Goal: Task Accomplishment & Management: Complete application form

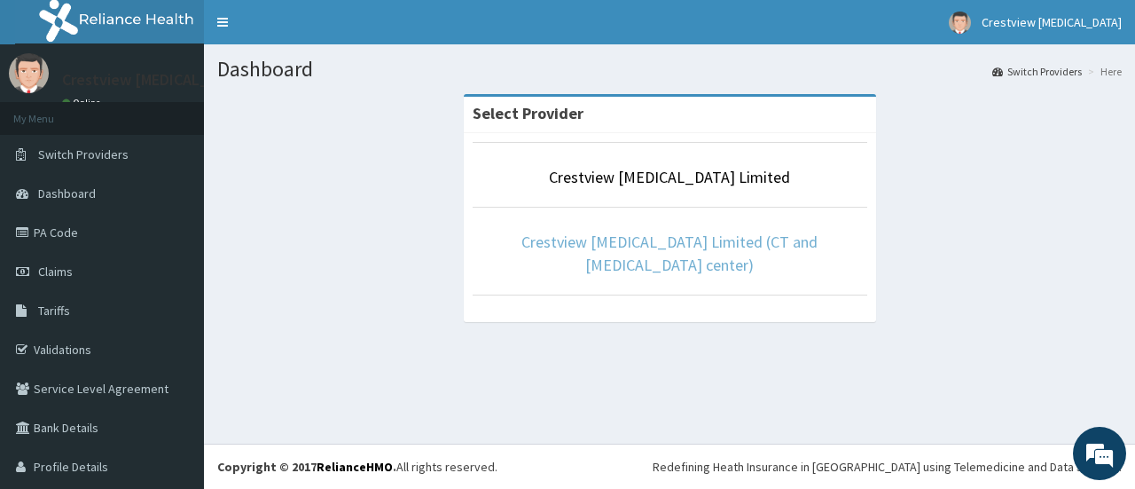
click at [612, 246] on link "Crestview [MEDICAL_DATA] Limited (CT and [MEDICAL_DATA] center)" at bounding box center [669, 252] width 296 height 43
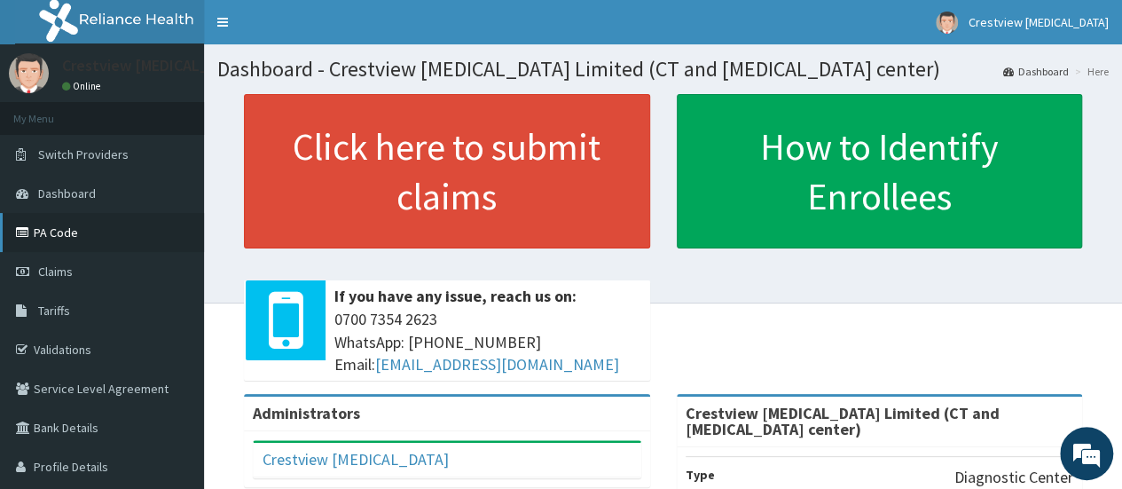
click at [49, 233] on link "PA Code" at bounding box center [102, 232] width 204 height 39
click at [62, 270] on span "Claims" at bounding box center [55, 271] width 35 height 16
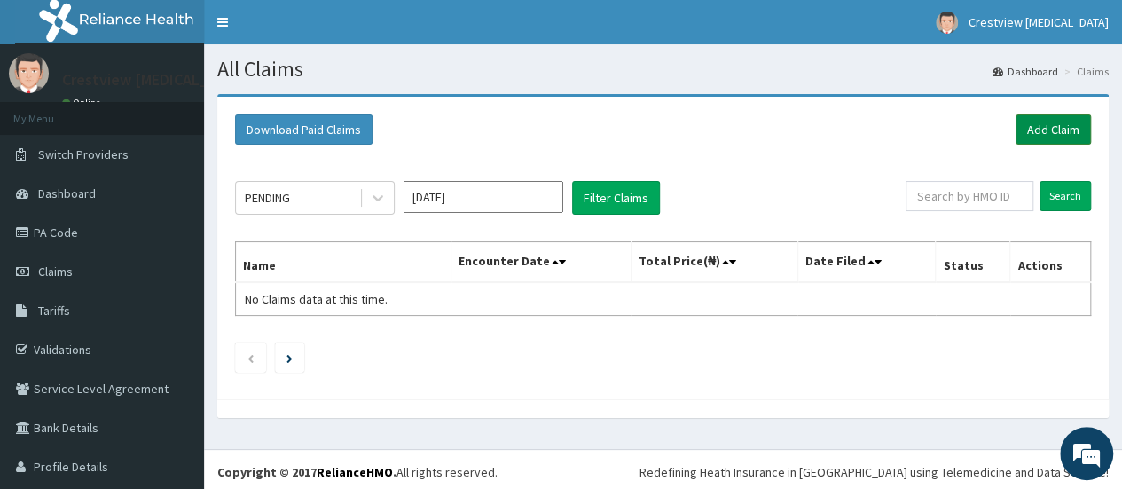
click at [1045, 133] on link "Add Claim" at bounding box center [1052, 129] width 75 height 30
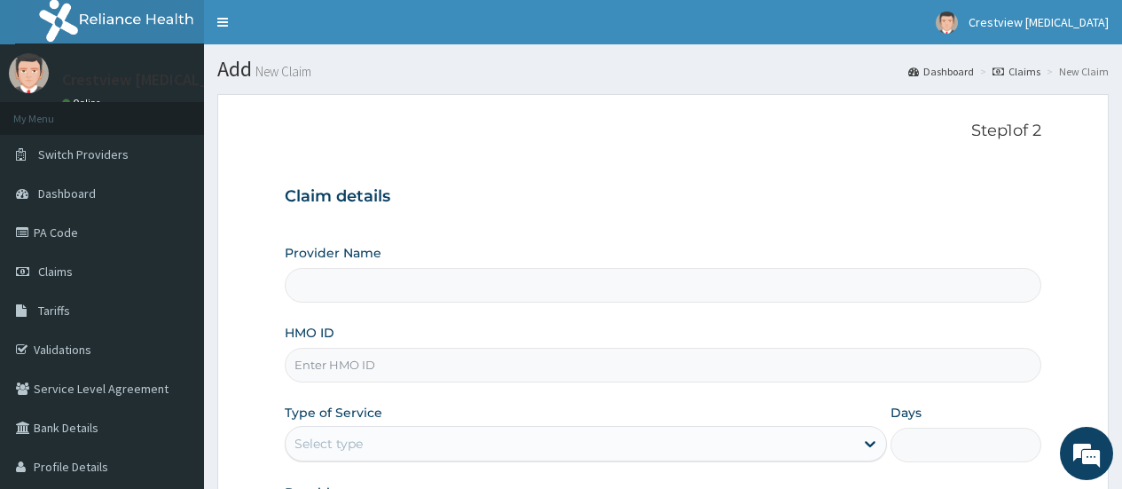
type input "Crestview [MEDICAL_DATA] Limited (CT and [MEDICAL_DATA] center)"
paste input "Iod/10018/a"
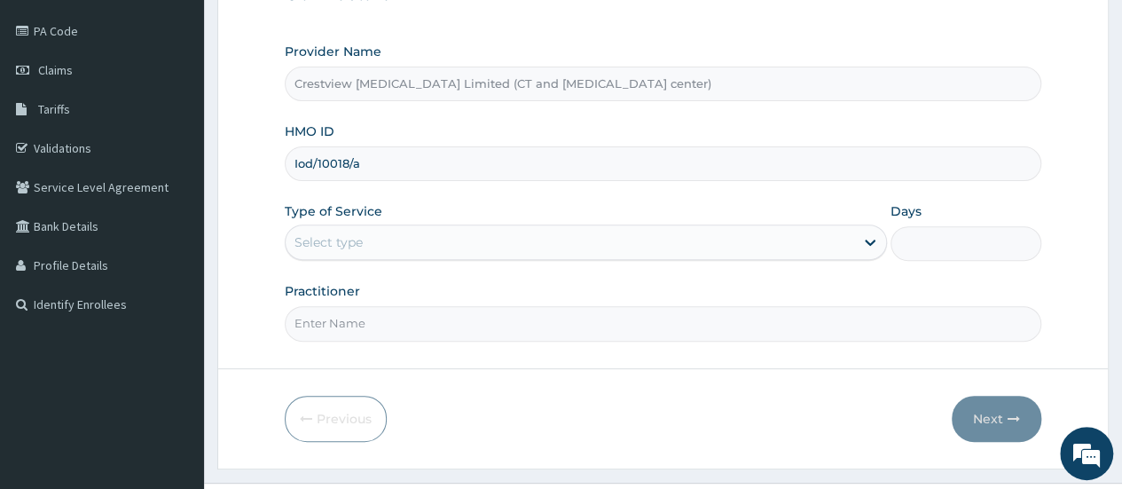
scroll to position [236, 0]
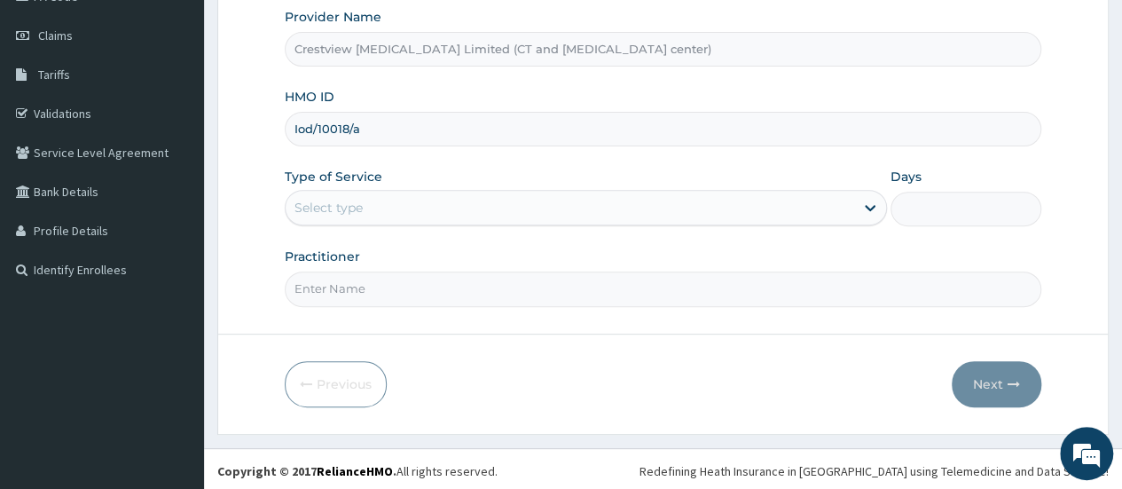
type input "Iod/10018/a"
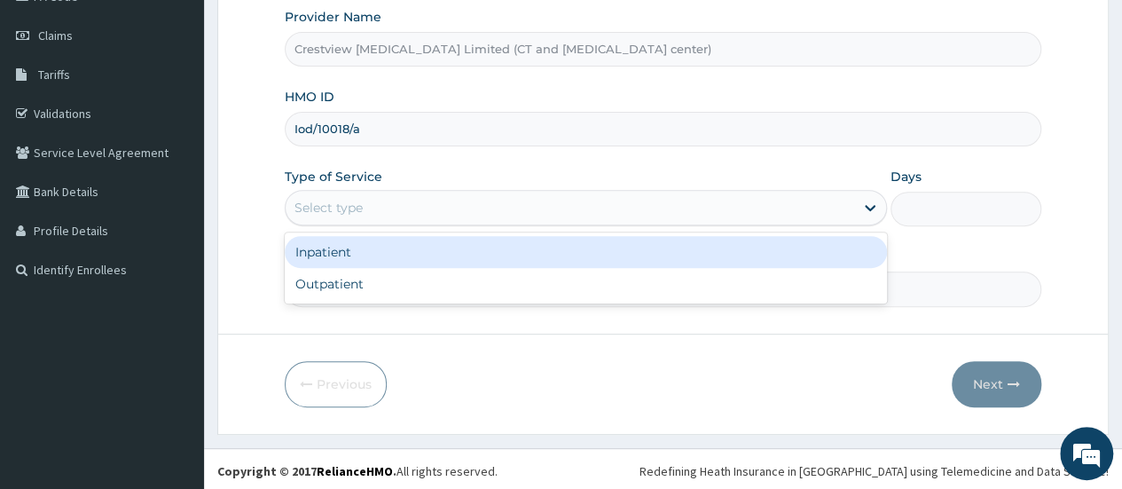
click at [383, 207] on div "Select type" at bounding box center [570, 207] width 568 height 28
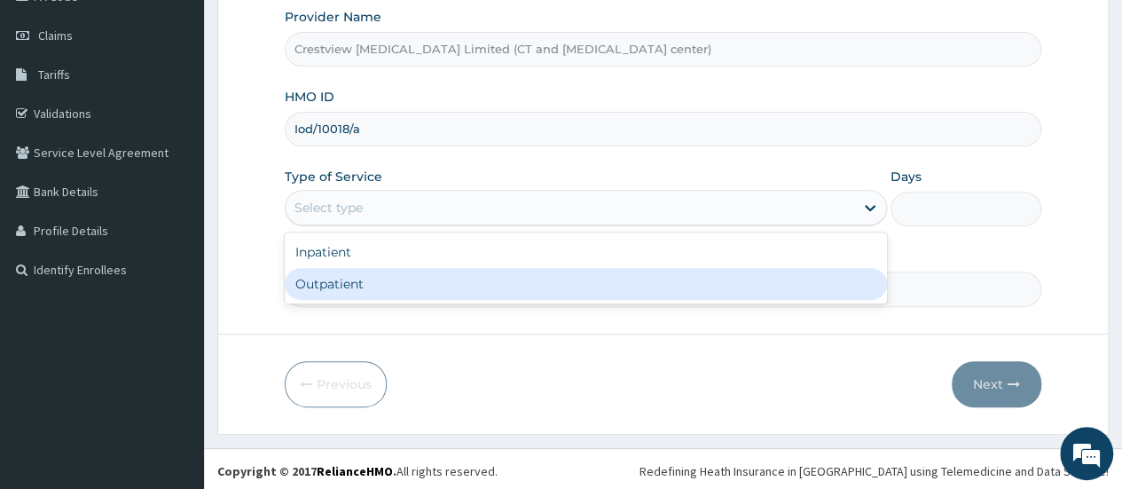
click at [380, 281] on div "Outpatient" at bounding box center [586, 284] width 602 height 32
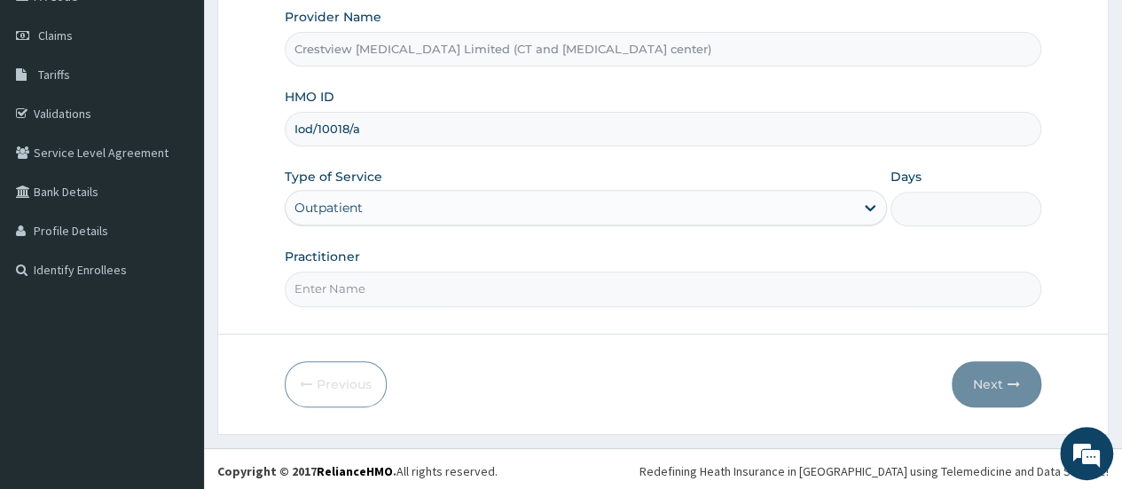
type input "1"
click at [380, 281] on input "Practitioner" at bounding box center [663, 288] width 756 height 35
type input "DR TOYOBO"
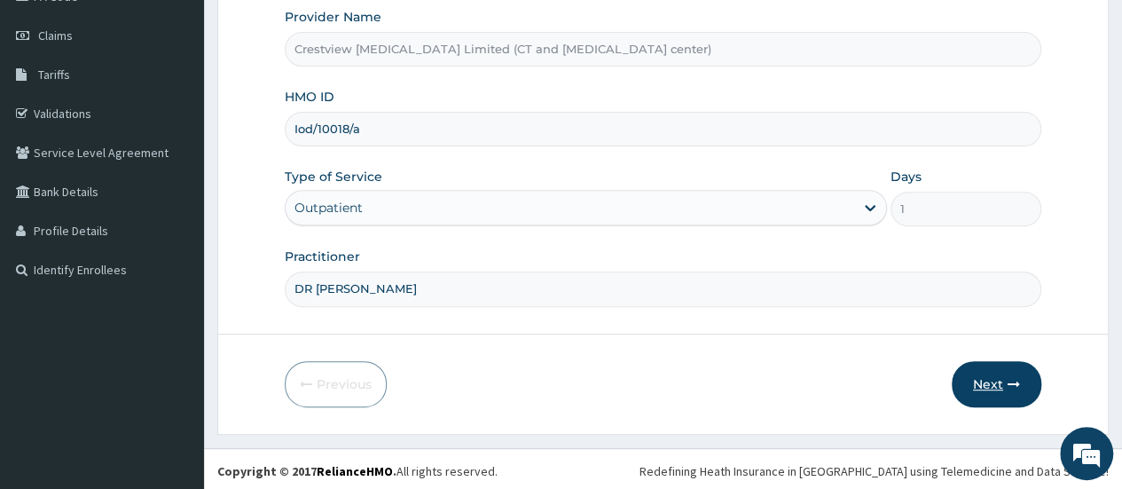
click at [974, 368] on button "Next" at bounding box center [996, 384] width 90 height 46
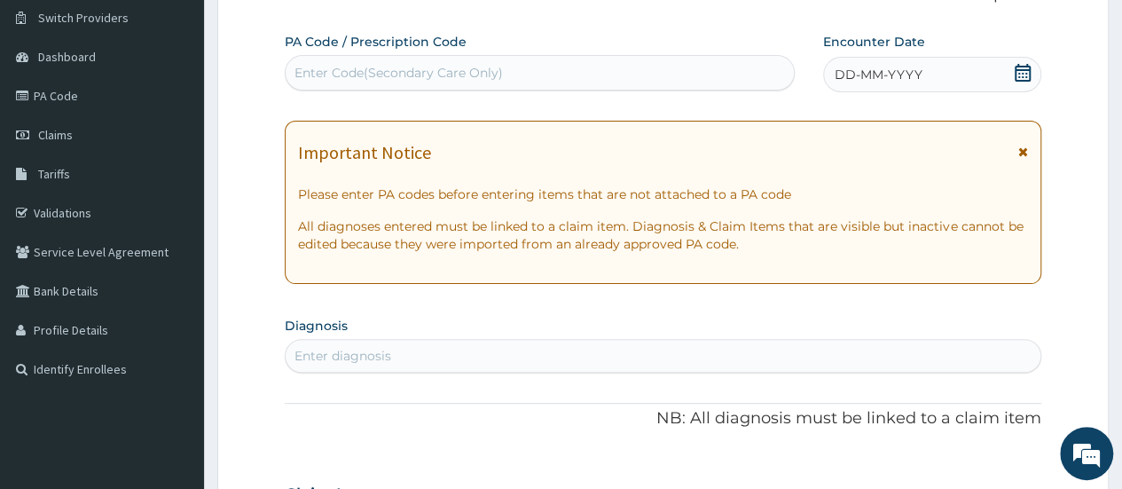
scroll to position [59, 0]
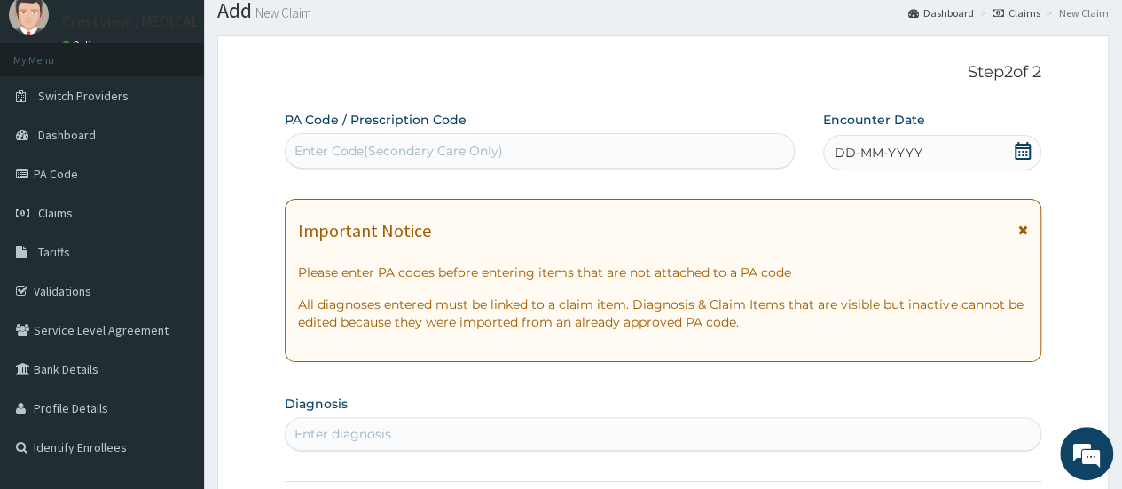
click at [494, 156] on div "Enter Code(Secondary Care Only)" at bounding box center [398, 151] width 208 height 18
paste input "PA/44D177"
type input "PA/44D177"
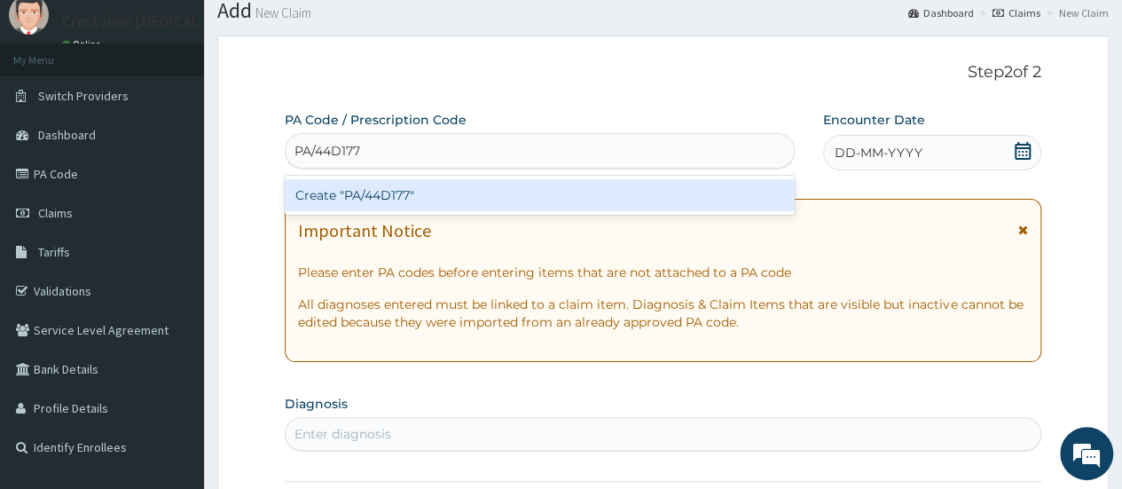
click at [472, 203] on div "Create "PA/44D177"" at bounding box center [539, 195] width 509 height 32
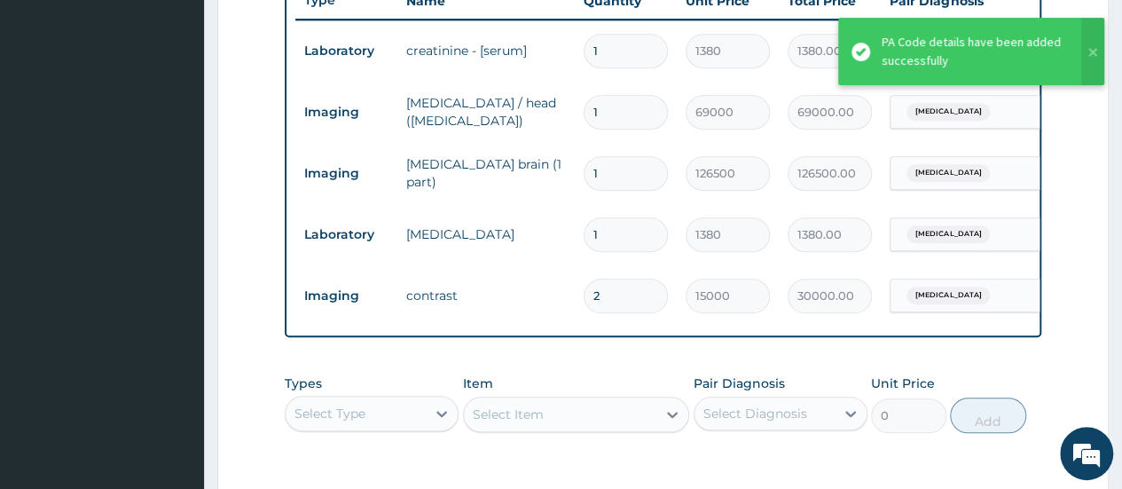
scroll to position [649, 0]
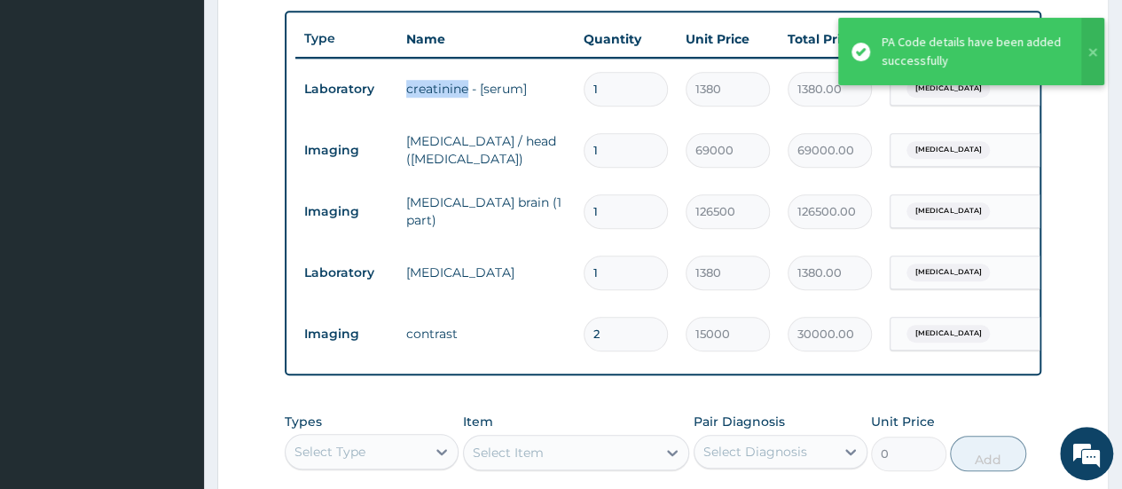
drag, startPoint x: 403, startPoint y: 91, endPoint x: 466, endPoint y: 83, distance: 63.5
click at [466, 83] on td "creatinine - [serum]" at bounding box center [485, 88] width 177 height 35
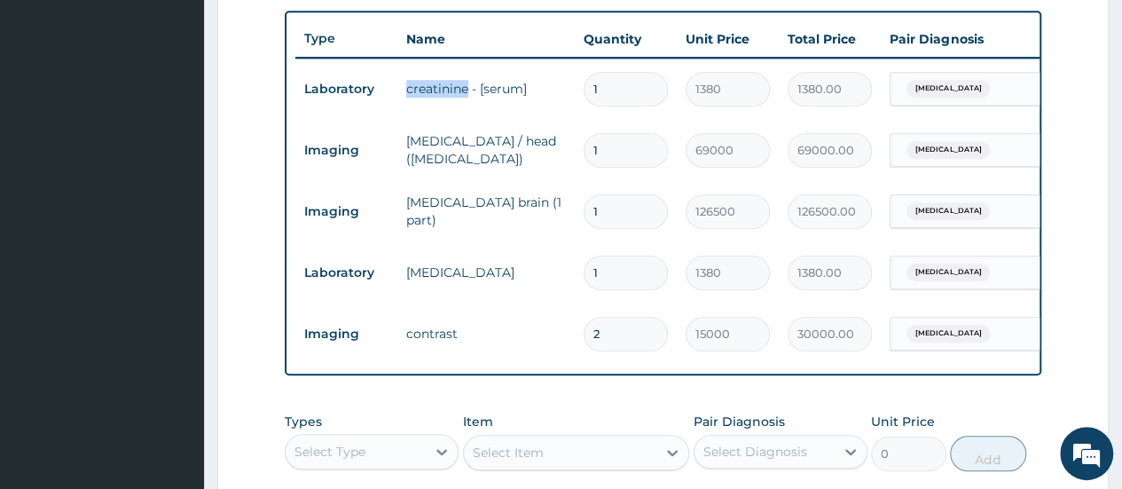
copy td "creatinine"
drag, startPoint x: 405, startPoint y: 152, endPoint x: 493, endPoint y: 145, distance: 88.0
click at [493, 145] on td "ct brain / head (ct head)" at bounding box center [485, 149] width 177 height 53
copy td "ct brain / head"
drag, startPoint x: 410, startPoint y: 215, endPoint x: 459, endPoint y: 205, distance: 50.8
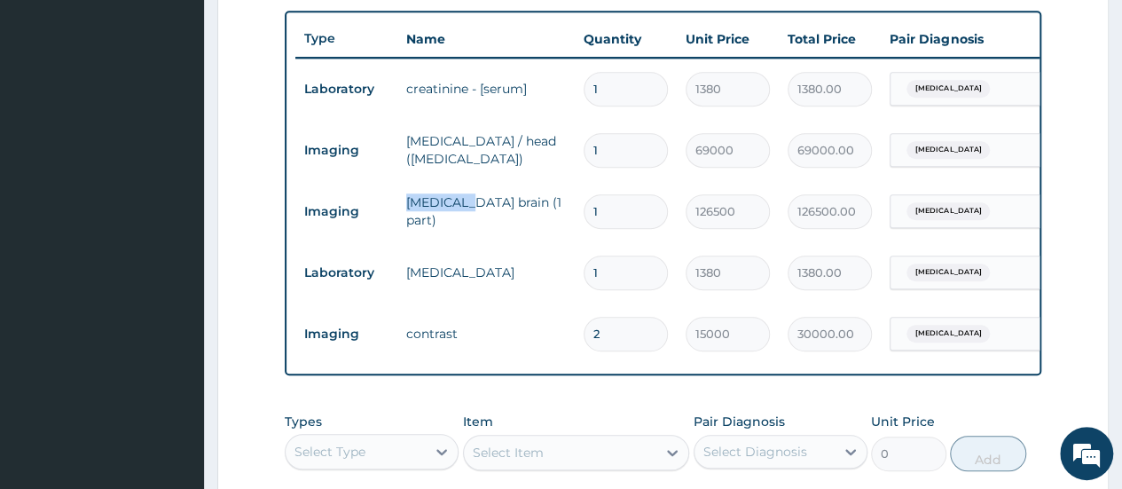
click at [459, 205] on td "mri brain (1 part)" at bounding box center [485, 210] width 177 height 53
copy td "mri brain"
drag, startPoint x: 405, startPoint y: 336, endPoint x: 463, endPoint y: 333, distance: 57.7
click at [463, 333] on td "contrast" at bounding box center [485, 333] width 177 height 35
copy td "contrast"
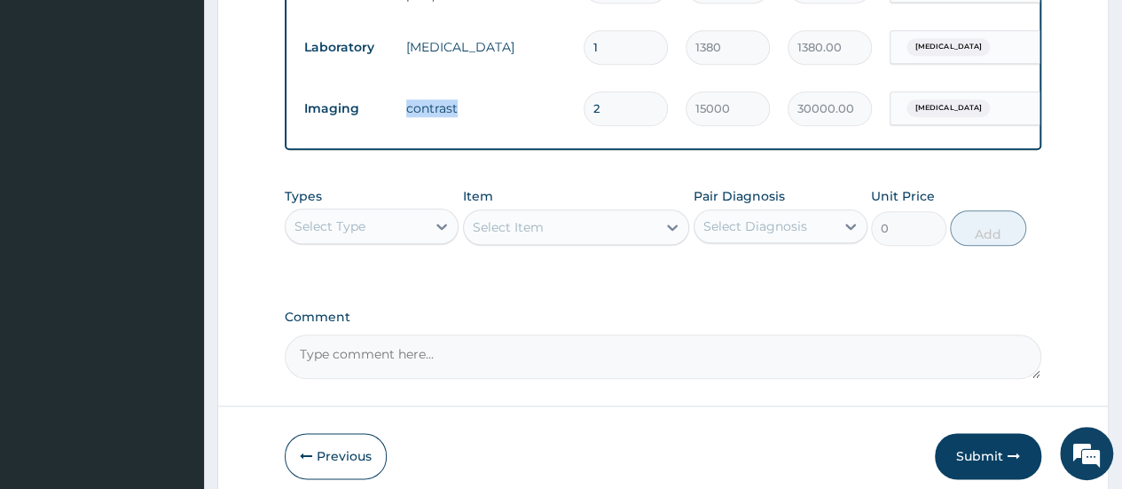
scroll to position [962, 0]
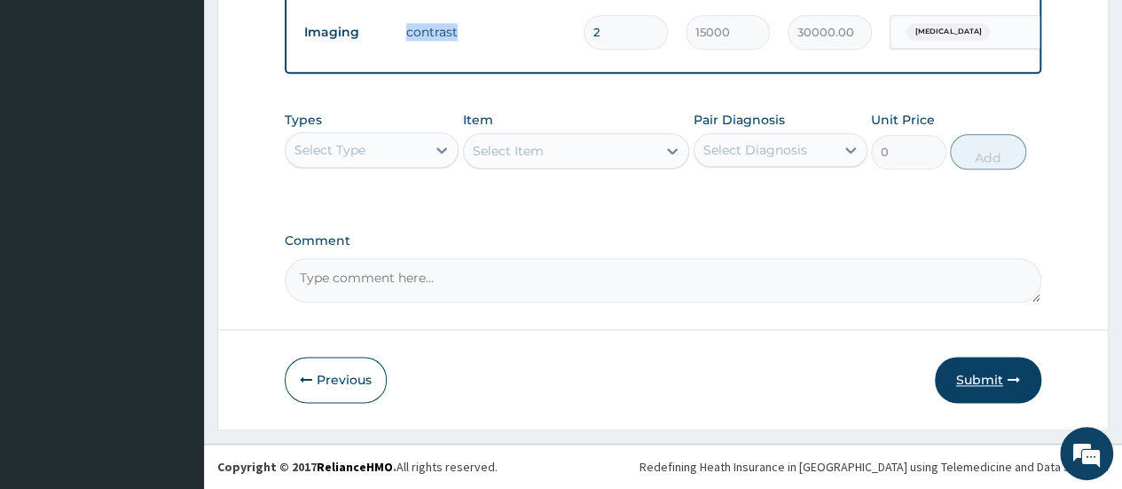
click at [965, 379] on button "Submit" at bounding box center [988, 379] width 106 height 46
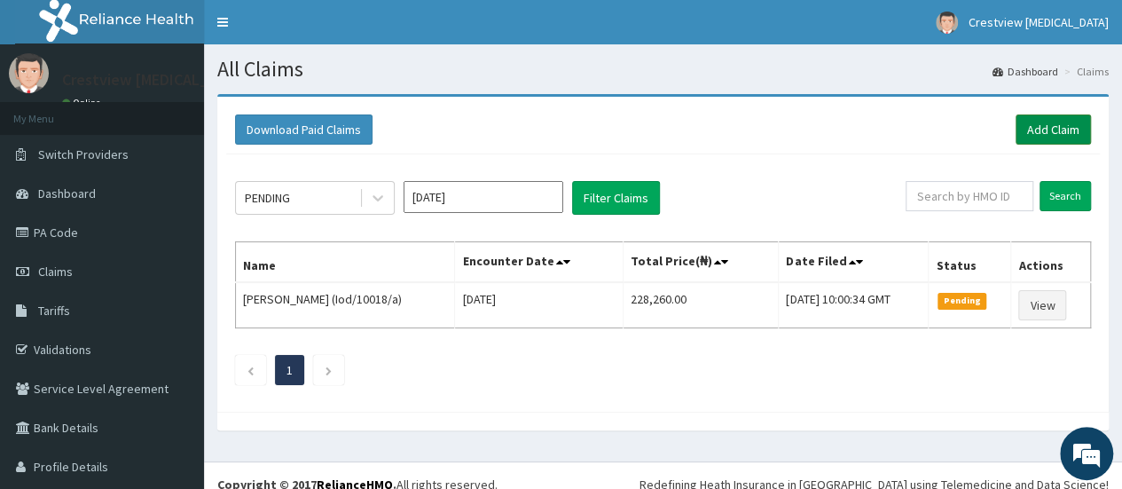
click at [1037, 132] on link "Add Claim" at bounding box center [1052, 129] width 75 height 30
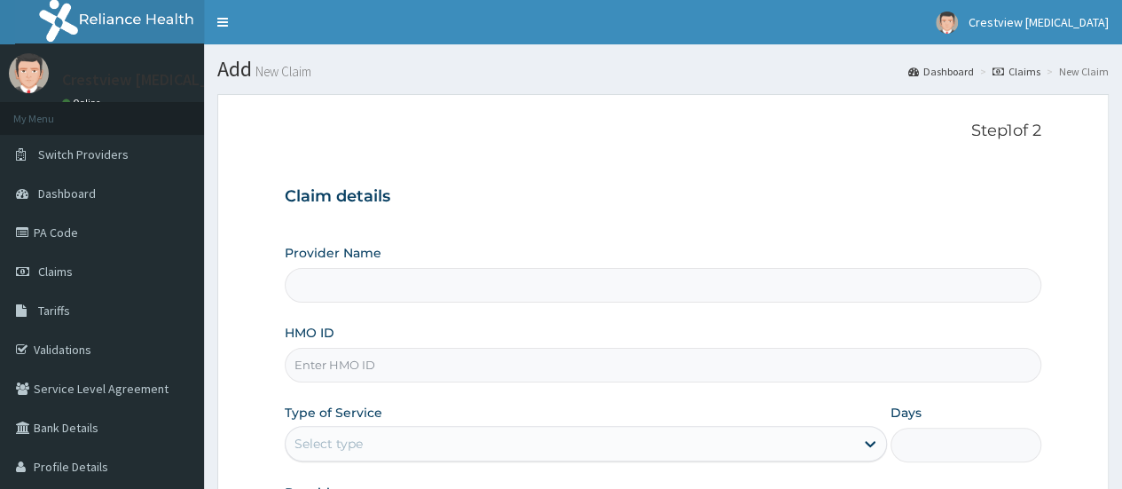
paste input "Lry/10003/a"
type input "Lry/10003/a"
type input "Crestview Radiology Limited (CT and MRI center)"
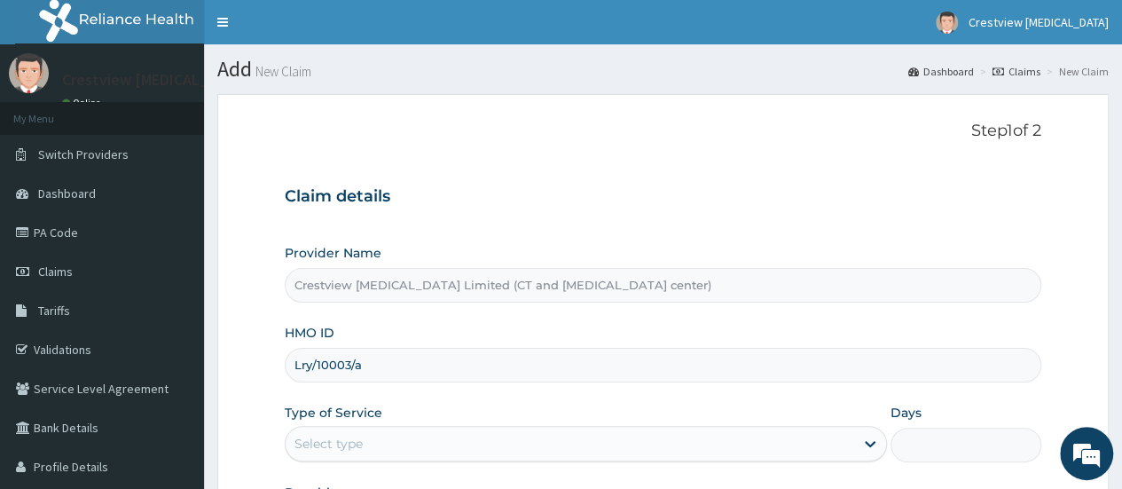
type input "Lry/10003/a"
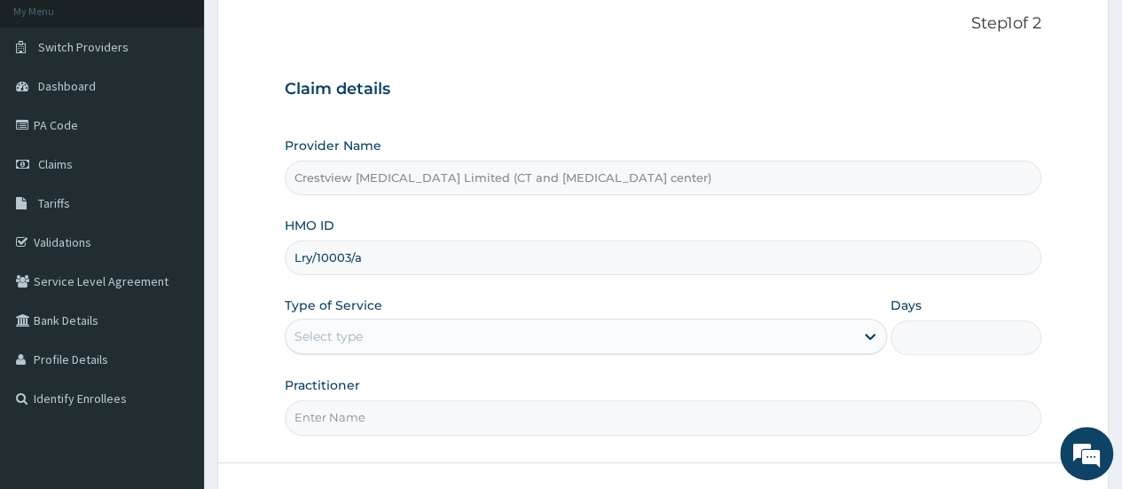
scroll to position [236, 0]
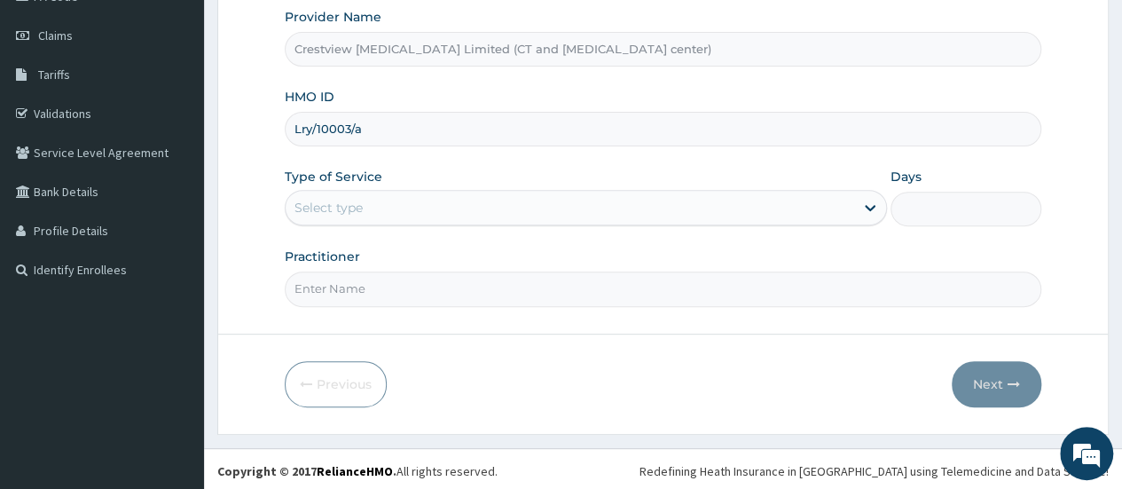
click at [418, 209] on div "Select type" at bounding box center [570, 207] width 568 height 28
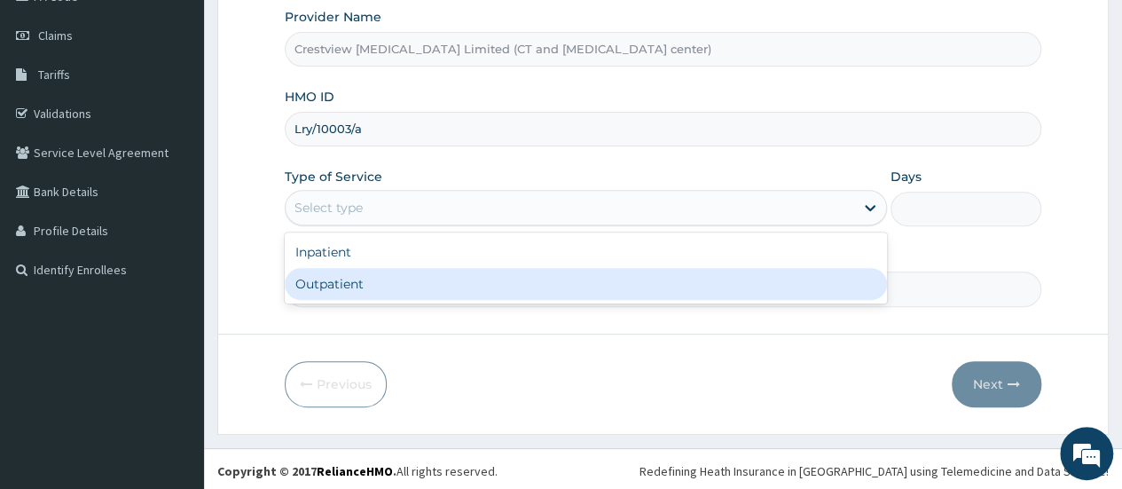
click at [408, 285] on div "Outpatient" at bounding box center [586, 284] width 602 height 32
type input "1"
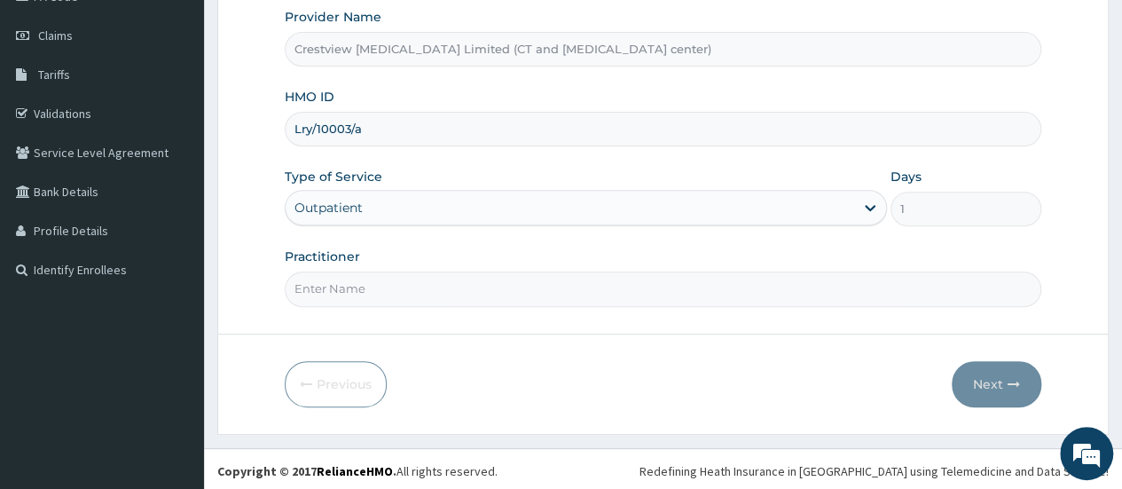
drag, startPoint x: 409, startPoint y: 294, endPoint x: 411, endPoint y: 304, distance: 10.8
click at [411, 304] on form "Step 1 of 2 Claim details Provider Name Crestview Radiology Limited (CT and MRI…" at bounding box center [662, 145] width 891 height 575
type input "DR TOYOBO"
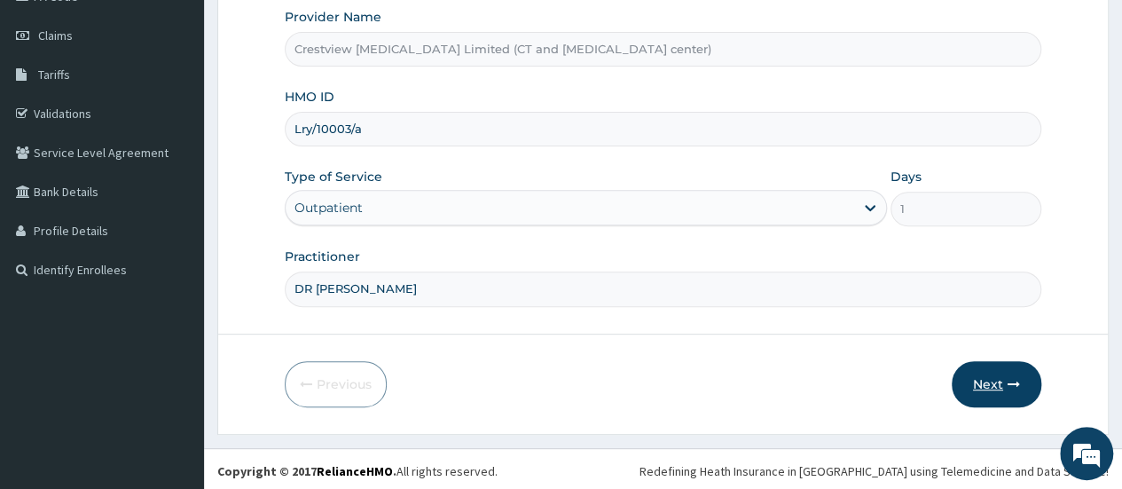
click at [996, 372] on button "Next" at bounding box center [996, 384] width 90 height 46
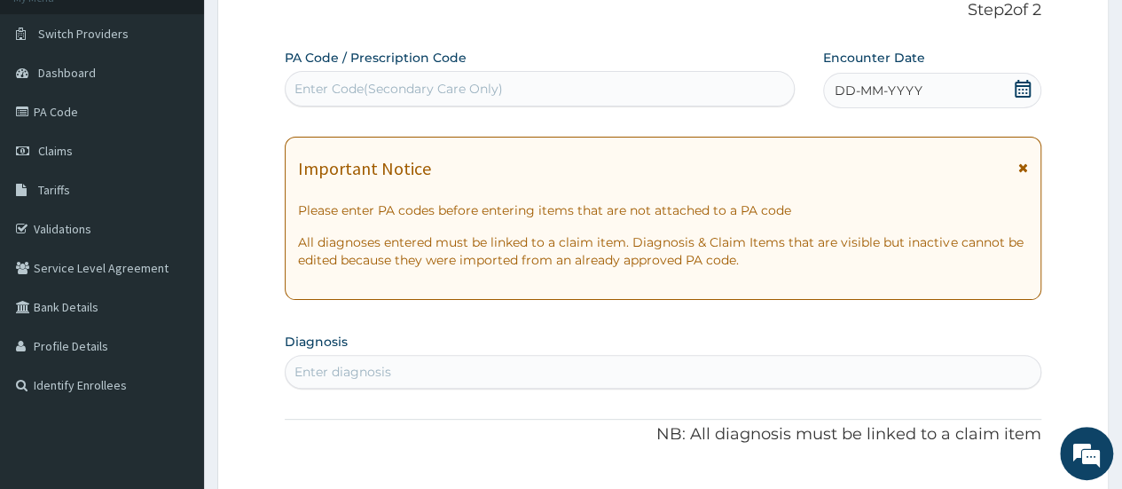
scroll to position [59, 0]
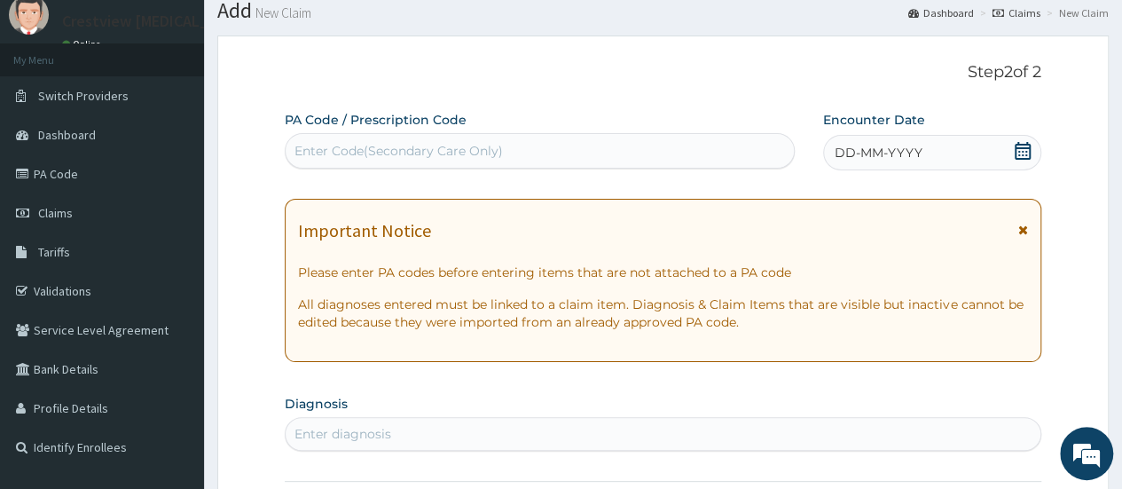
click at [430, 146] on div "Enter Code(Secondary Care Only)" at bounding box center [398, 151] width 208 height 18
paste input "PA/0E6DEF"
type input "PA/0E6DEF"
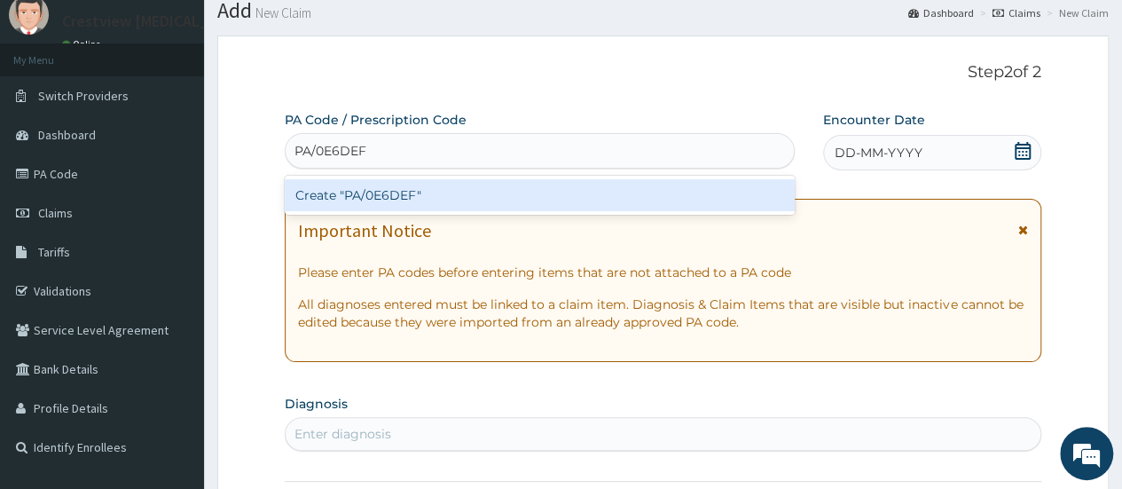
click at [419, 200] on div "Create "PA/0E6DEF"" at bounding box center [539, 195] width 509 height 32
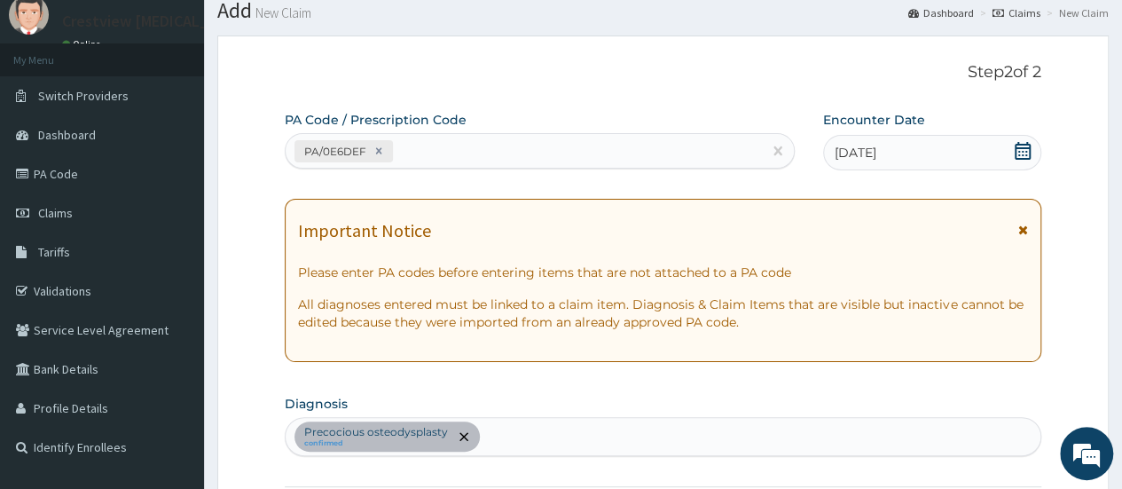
scroll to position [559, 0]
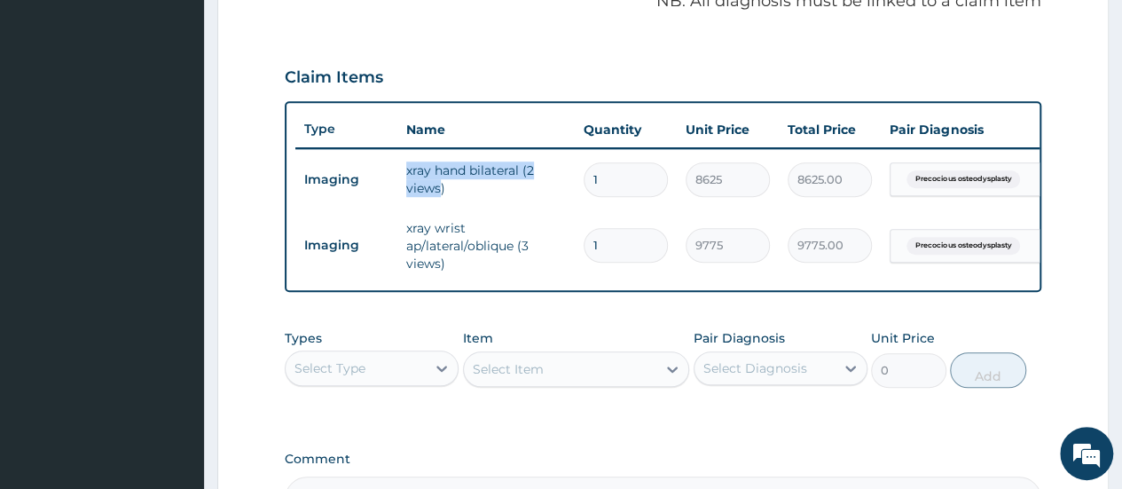
drag, startPoint x: 395, startPoint y: 168, endPoint x: 437, endPoint y: 182, distance: 44.0
click at [437, 182] on tr "Imaging xray hand bilateral (2 views) 1 8625 8625.00 Precocious osteodysplasty …" at bounding box center [729, 179] width 869 height 61
copy tr "xray hand bilateral (2 views"
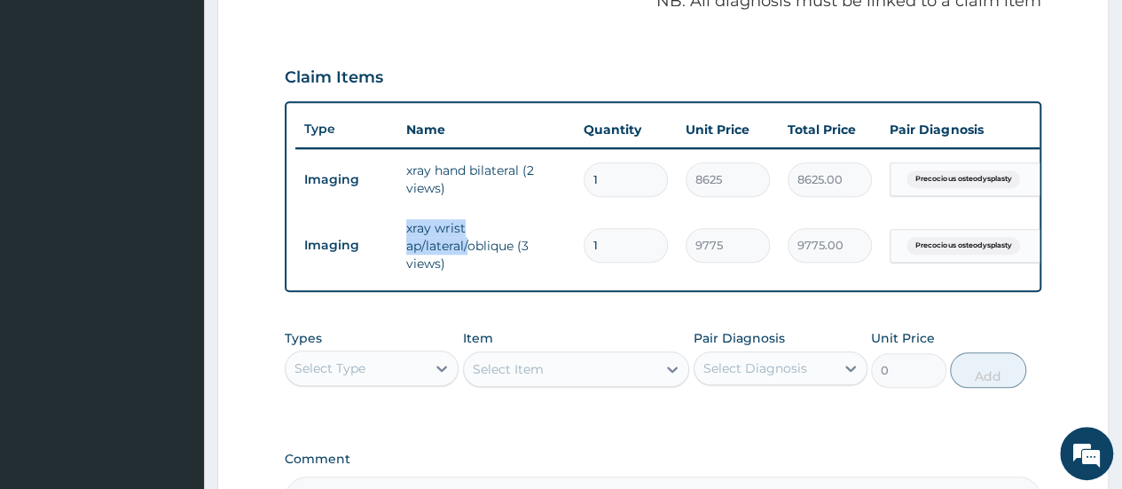
drag, startPoint x: 399, startPoint y: 225, endPoint x: 466, endPoint y: 243, distance: 68.8
click at [466, 243] on td "xray wrist ap/lateral/oblique (3 views)" at bounding box center [485, 245] width 177 height 71
copy td "xray wrist ap/lateral/"
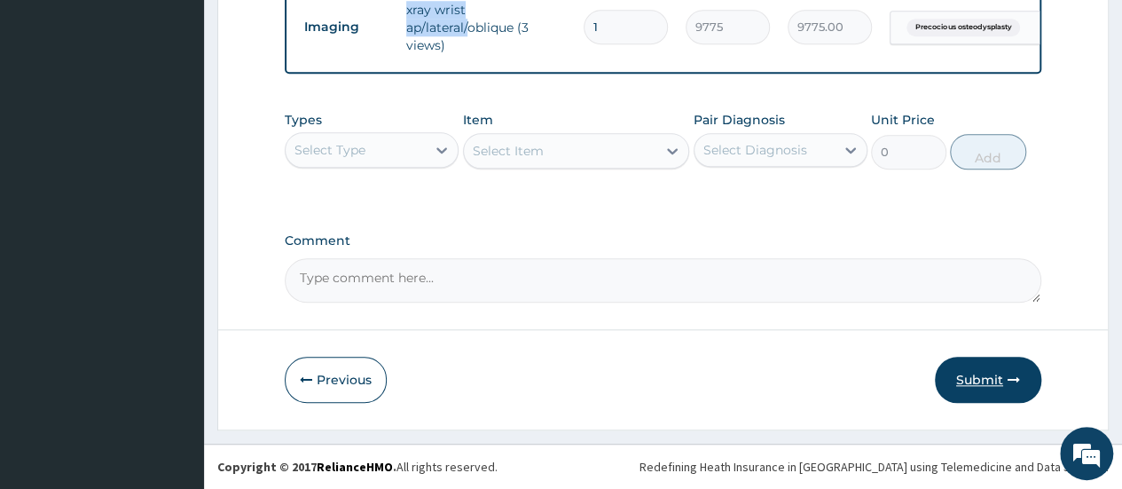
click at [1011, 388] on button "Submit" at bounding box center [988, 379] width 106 height 46
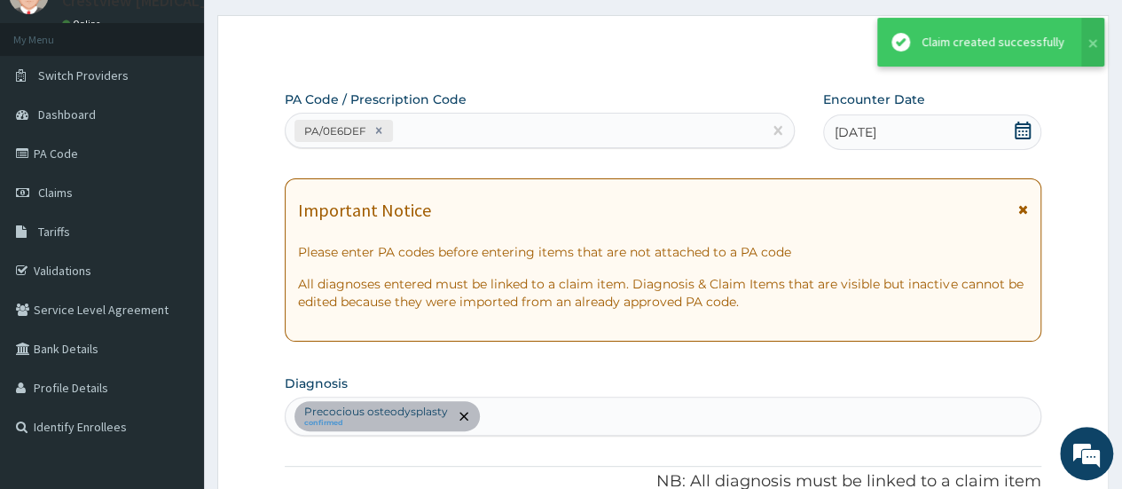
scroll to position [787, 0]
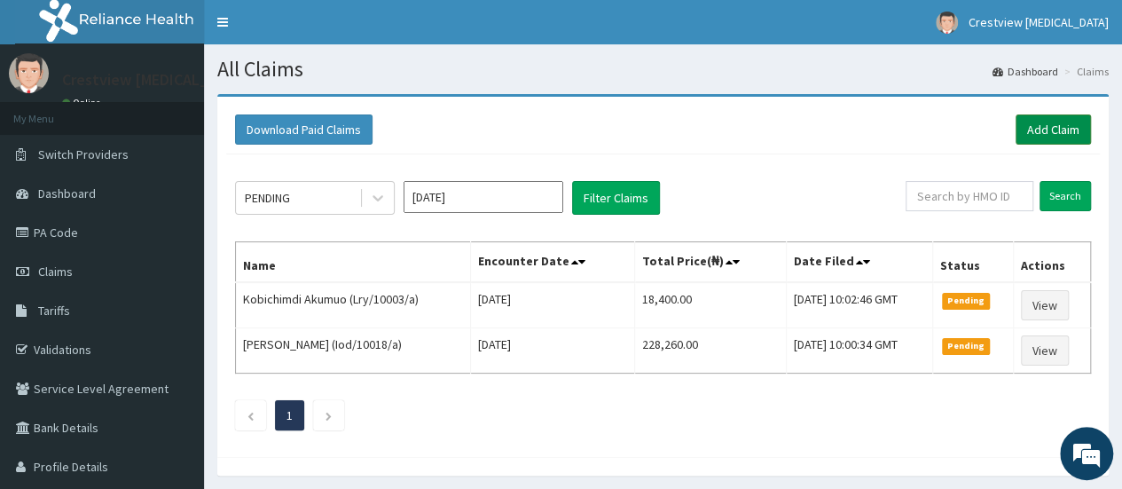
click at [1050, 125] on link "Add Claim" at bounding box center [1052, 129] width 75 height 30
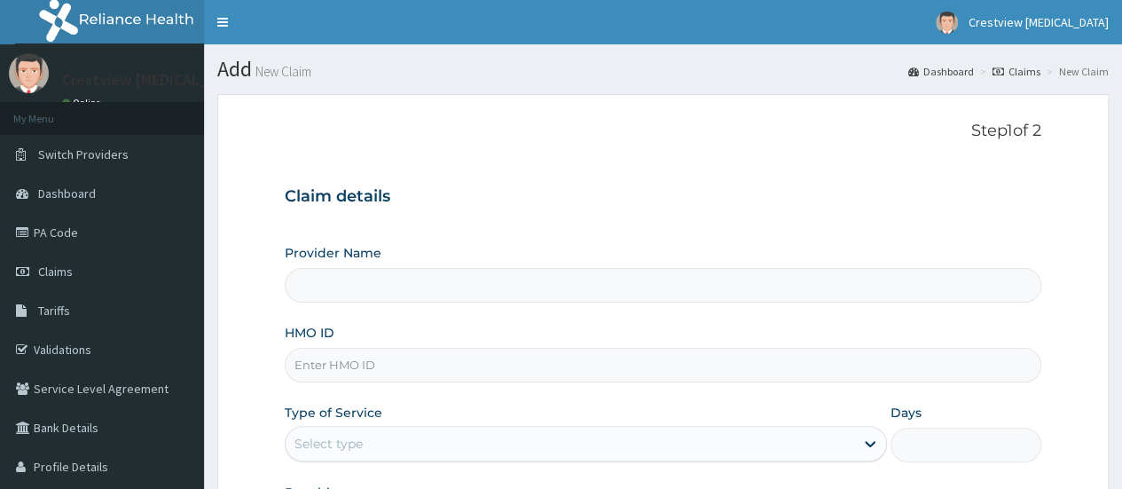
paste input "Nbl/10057/a"
type input "Nbl/10057/a"
click at [476, 432] on div "Select type" at bounding box center [570, 443] width 568 height 28
type input "Crestview [MEDICAL_DATA] Limited (CT and [MEDICAL_DATA] center)"
click at [479, 439] on div "Select type" at bounding box center [570, 443] width 568 height 28
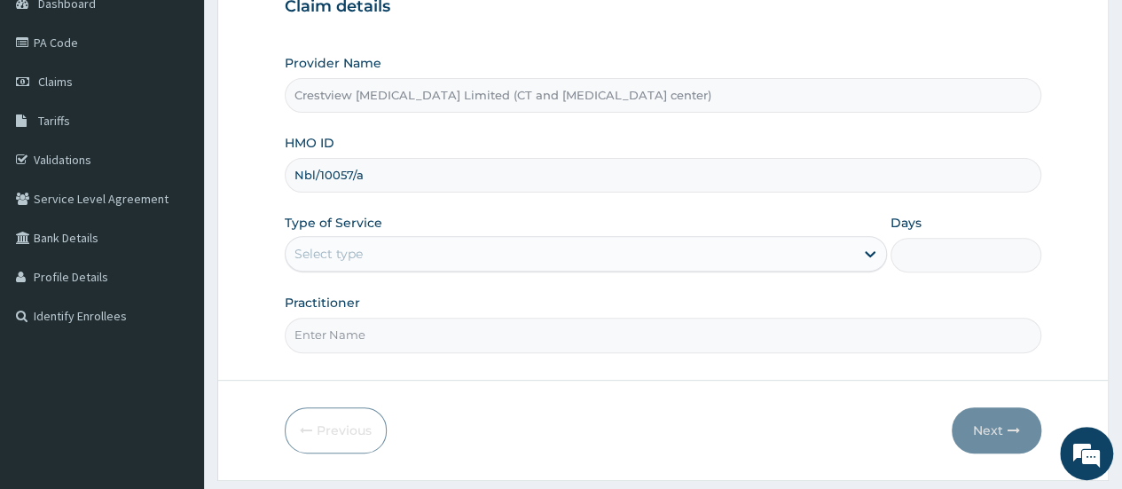
scroll to position [236, 0]
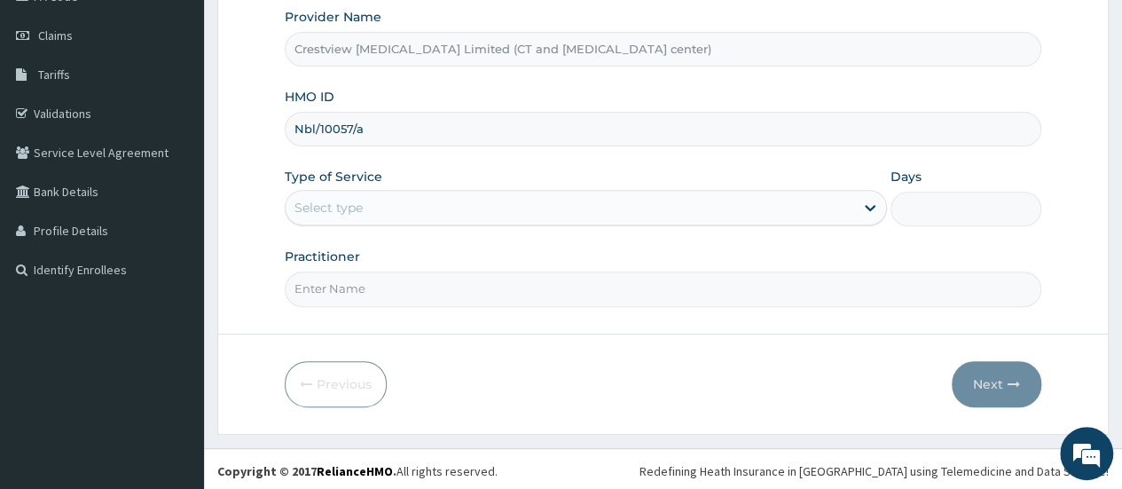
click at [358, 205] on div "Select type" at bounding box center [328, 208] width 68 height 18
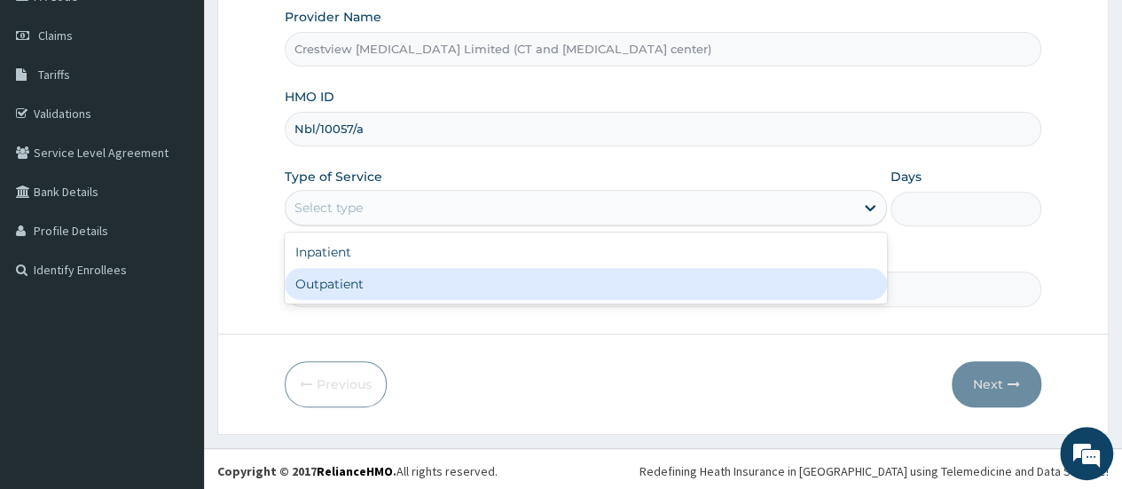
click at [360, 294] on div "Outpatient" at bounding box center [586, 284] width 602 height 32
type input "1"
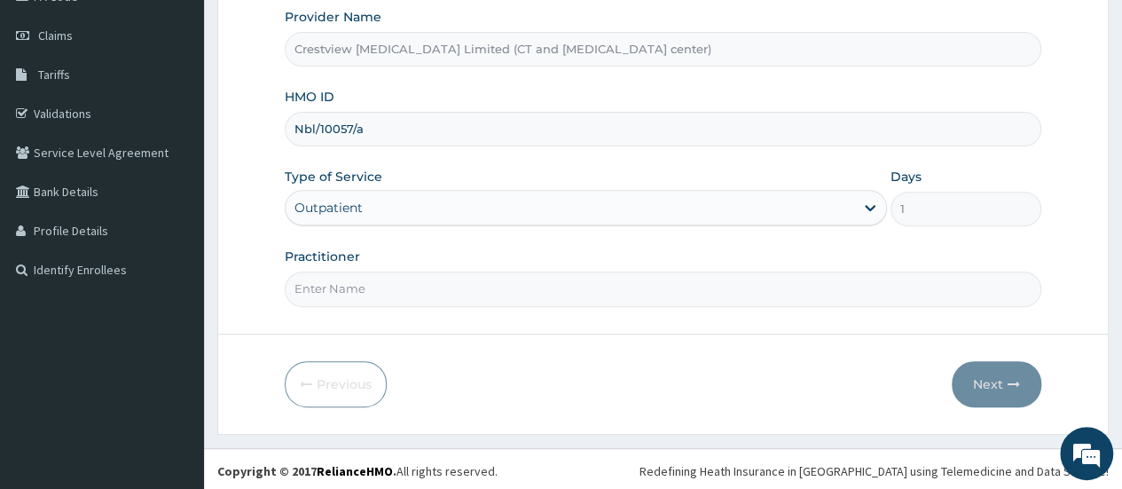
click at [396, 283] on input "Practitioner" at bounding box center [663, 288] width 756 height 35
type input "DR TOYOBO"
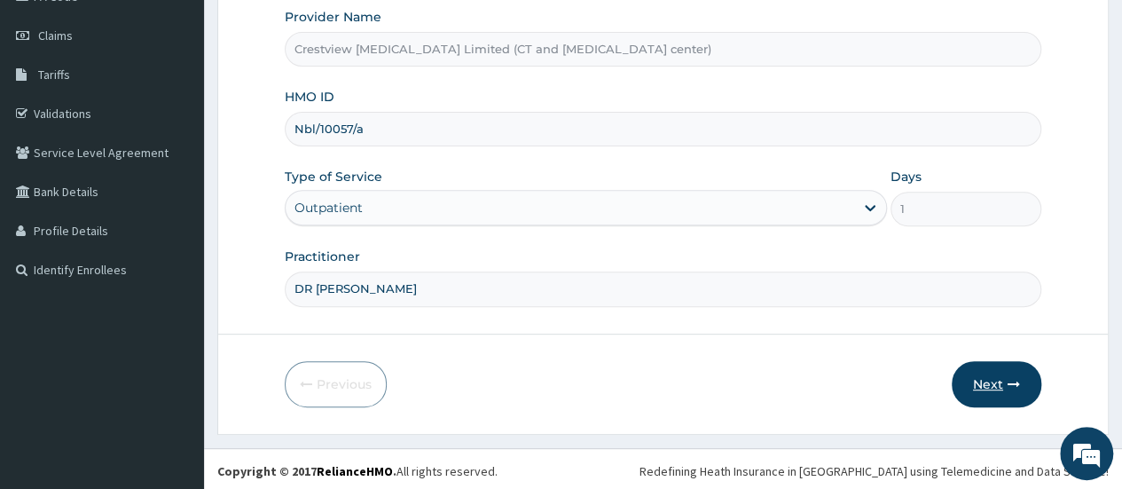
click at [990, 377] on button "Next" at bounding box center [996, 384] width 90 height 46
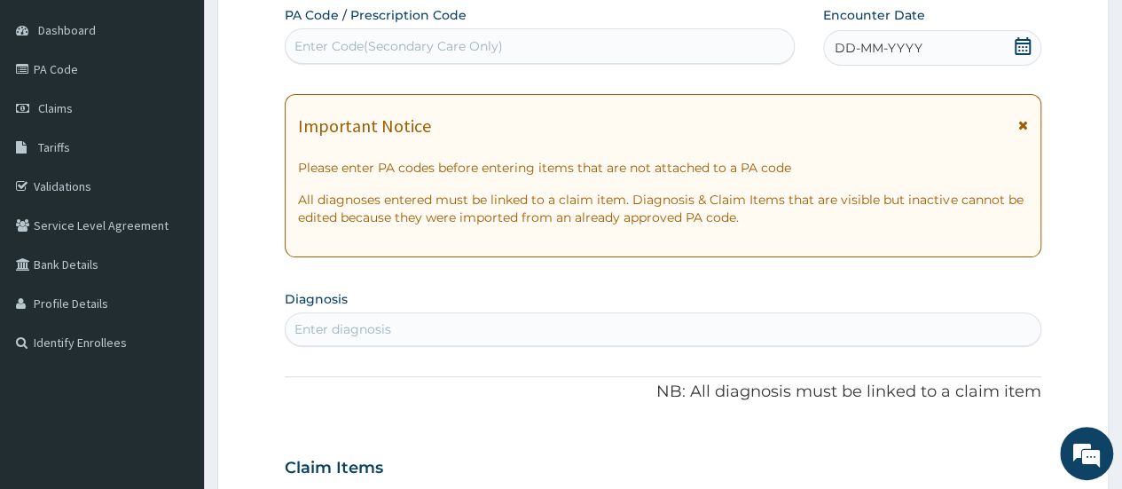
scroll to position [59, 0]
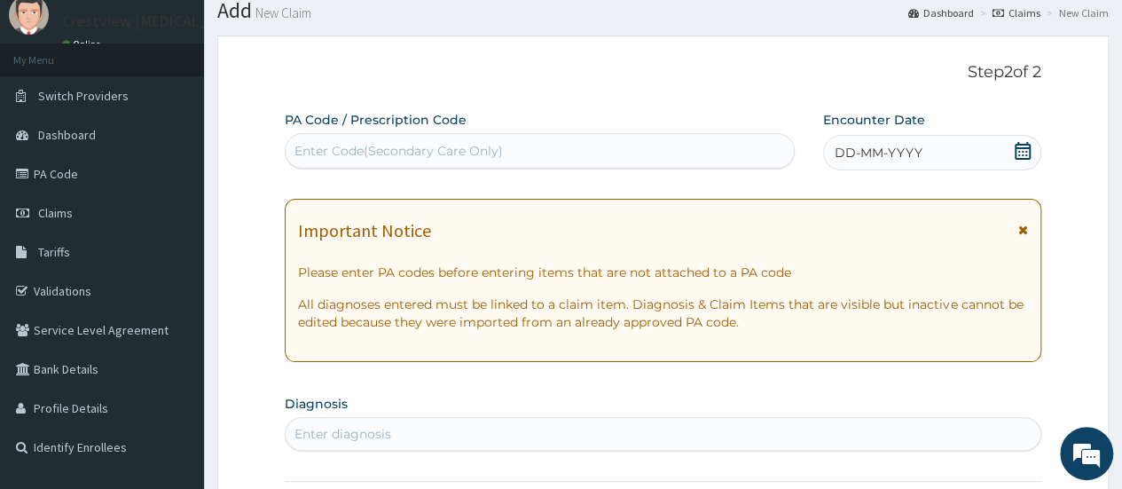
click at [352, 154] on div "Enter Code(Secondary Care Only)" at bounding box center [398, 151] width 208 height 18
paste input "PA/0DD7C3"
type input "PA/0DD7C3"
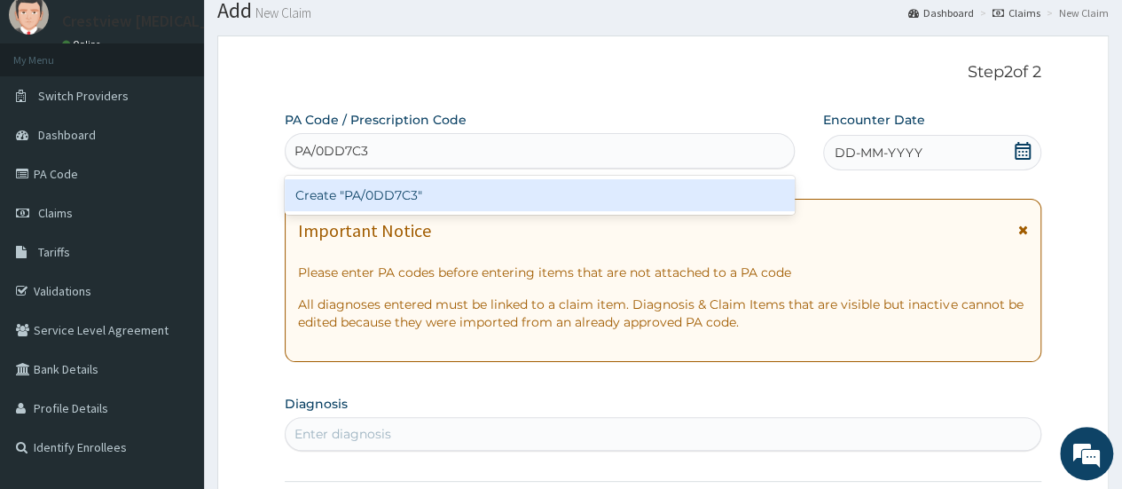
click at [395, 193] on div "Create "PA/0DD7C3"" at bounding box center [539, 195] width 509 height 32
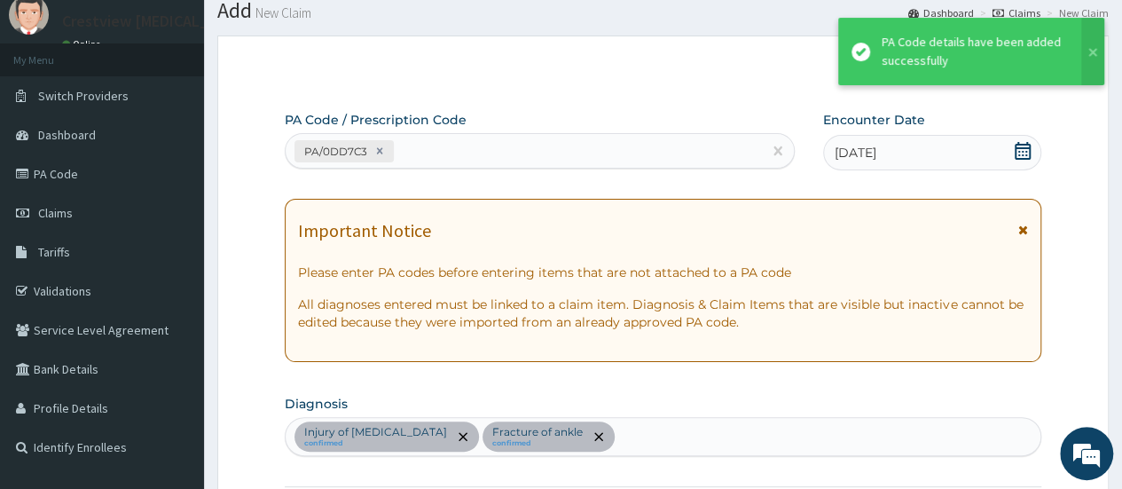
scroll to position [492, 0]
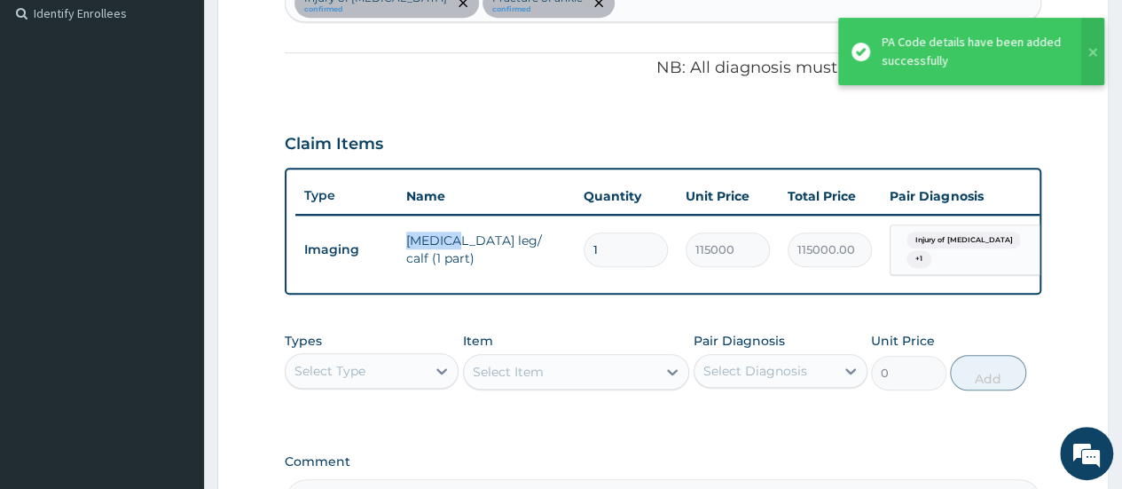
drag, startPoint x: 404, startPoint y: 249, endPoint x: 450, endPoint y: 239, distance: 46.5
click at [450, 239] on td "mri leg/ calf (1 part)" at bounding box center [485, 249] width 177 height 53
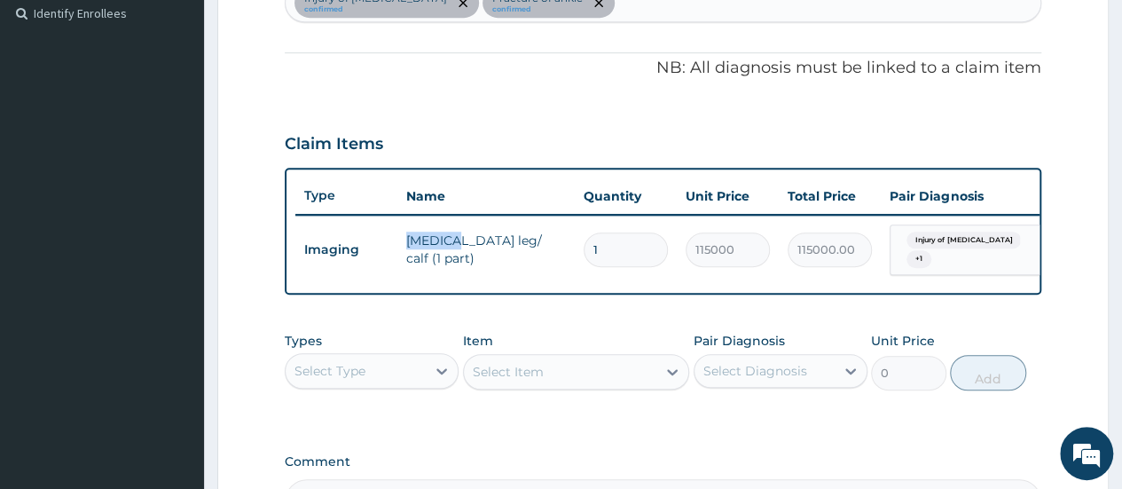
copy td "mri leg"
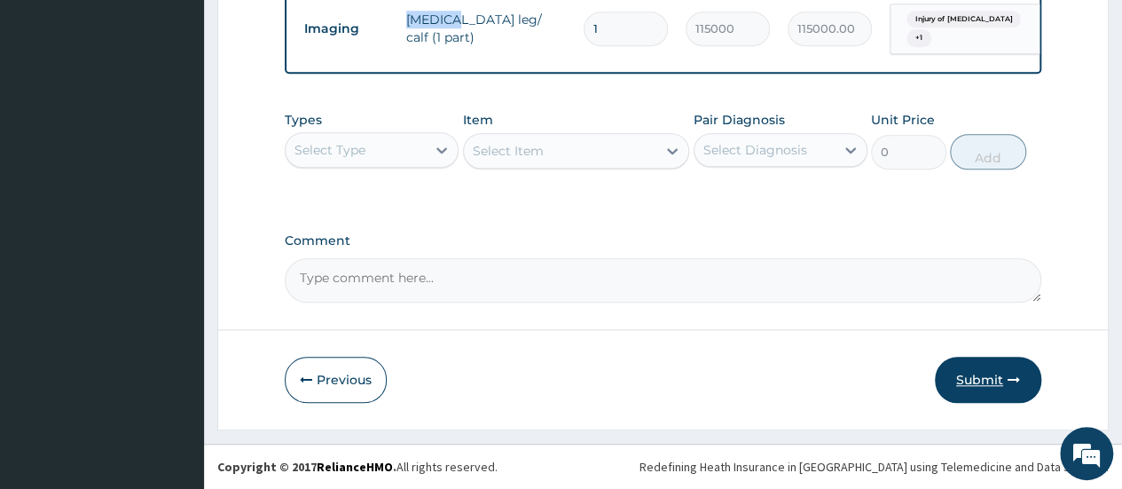
click at [973, 380] on button "Submit" at bounding box center [988, 379] width 106 height 46
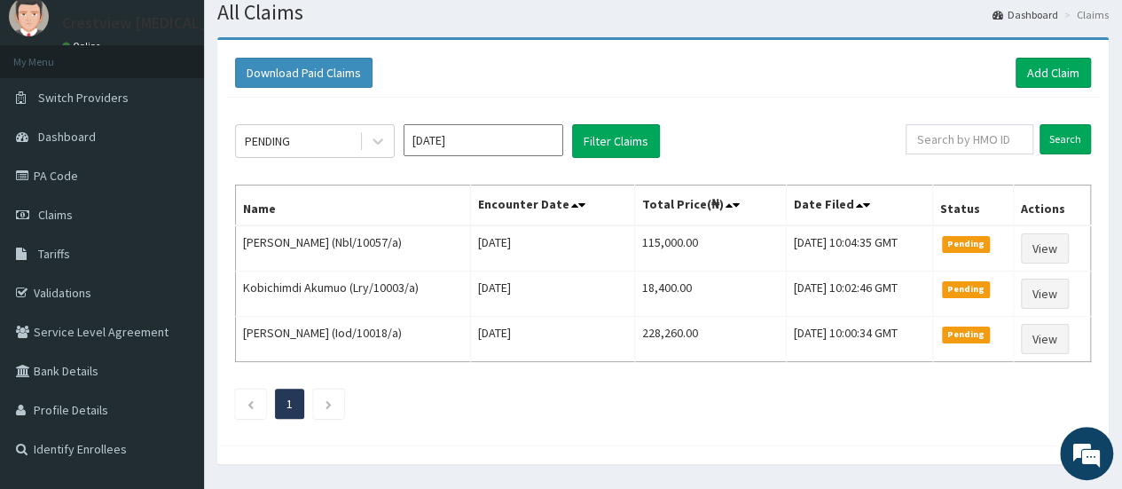
scroll to position [104, 0]
